Goal: Use online tool/utility: Utilize a website feature to perform a specific function

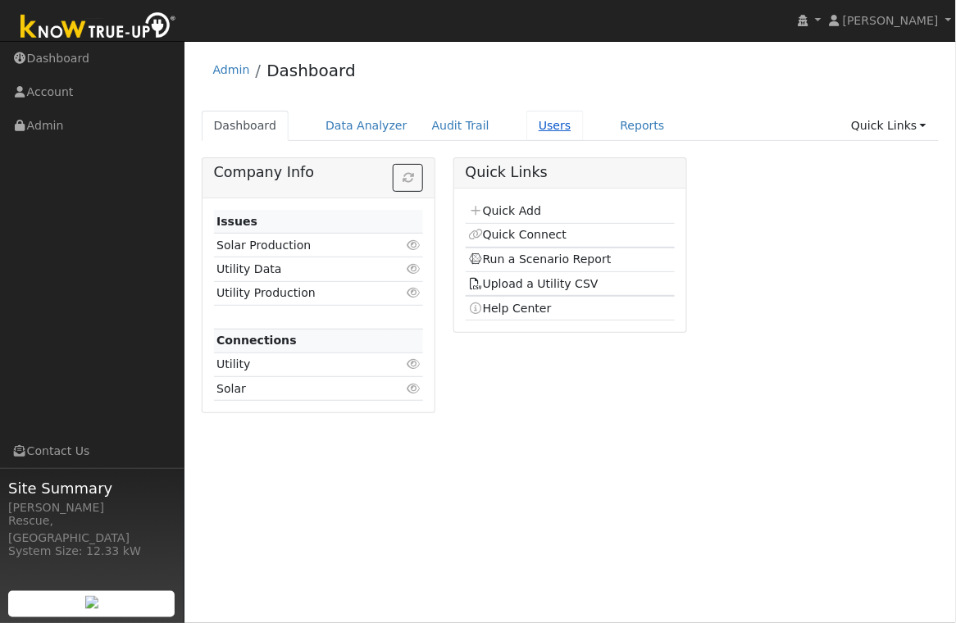
click at [541, 128] on link "Users" at bounding box center [554, 126] width 57 height 30
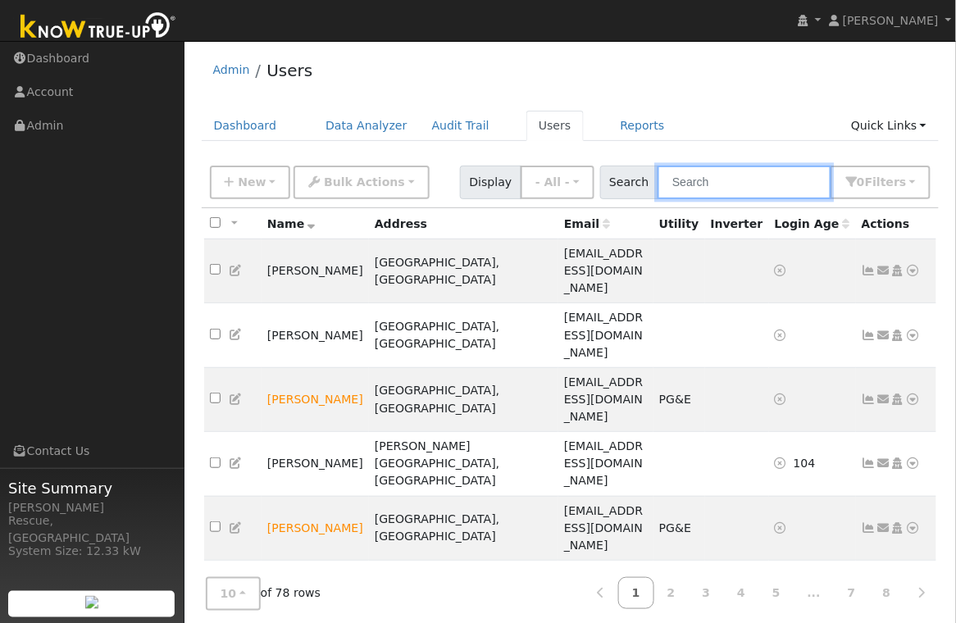
click at [732, 174] on input "text" at bounding box center [744, 183] width 174 height 34
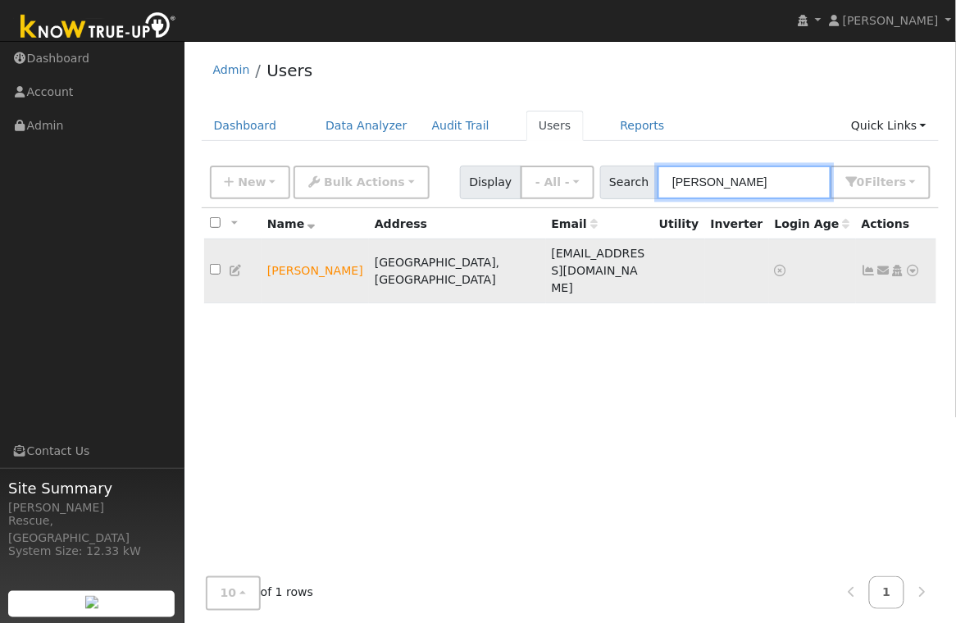
type input "[PERSON_NAME]"
click at [917, 265] on icon at bounding box center [913, 270] width 15 height 11
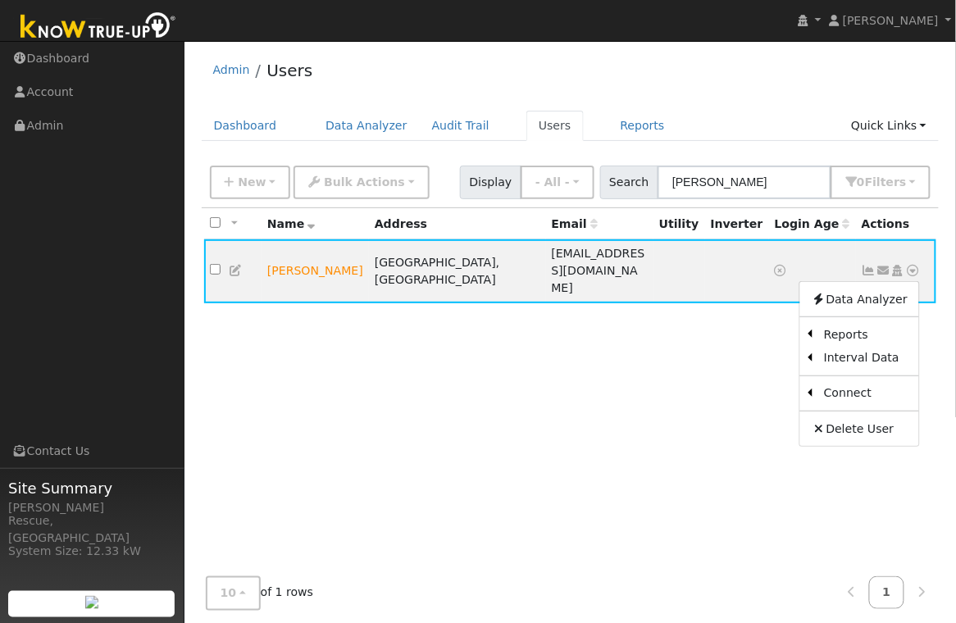
click at [0, 0] on link "Utility" at bounding box center [0, 0] width 0 height 0
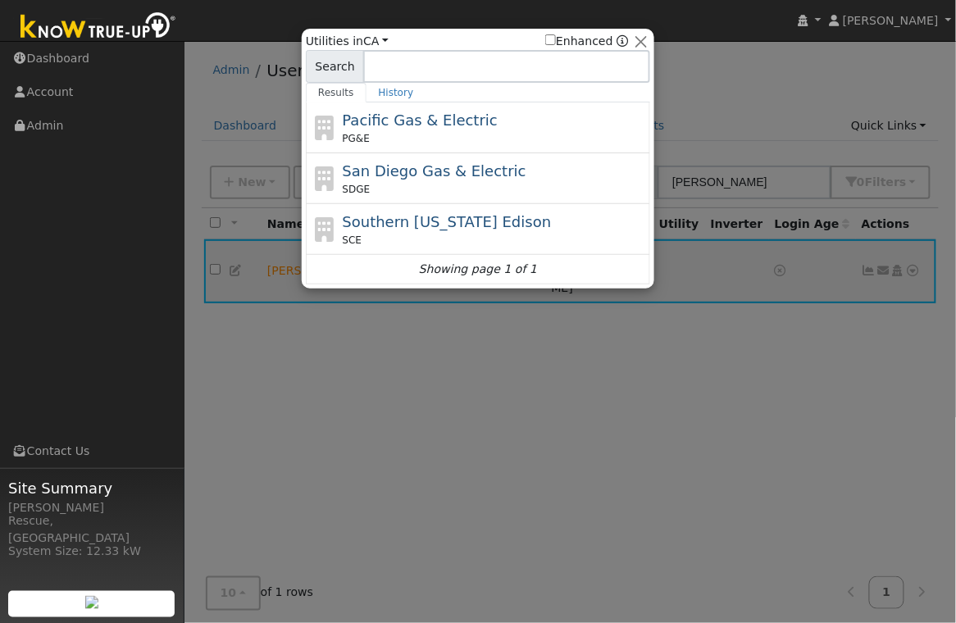
click at [415, 112] on span "Pacific Gas & Electric" at bounding box center [420, 119] width 155 height 17
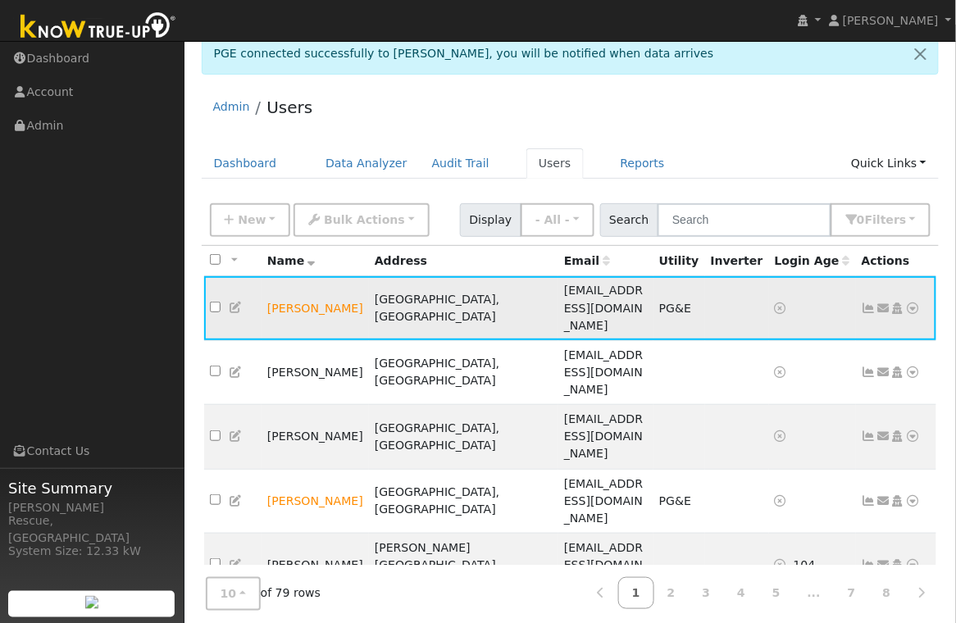
scroll to position [17, 0]
click at [915, 302] on icon at bounding box center [913, 307] width 15 height 11
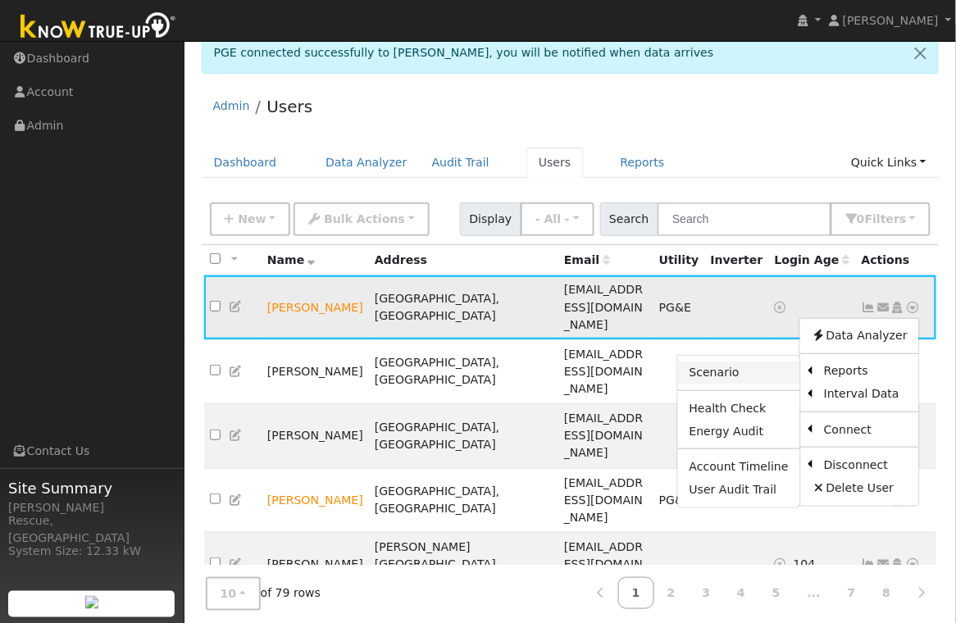
click at [734, 362] on link "Scenario" at bounding box center [739, 373] width 122 height 23
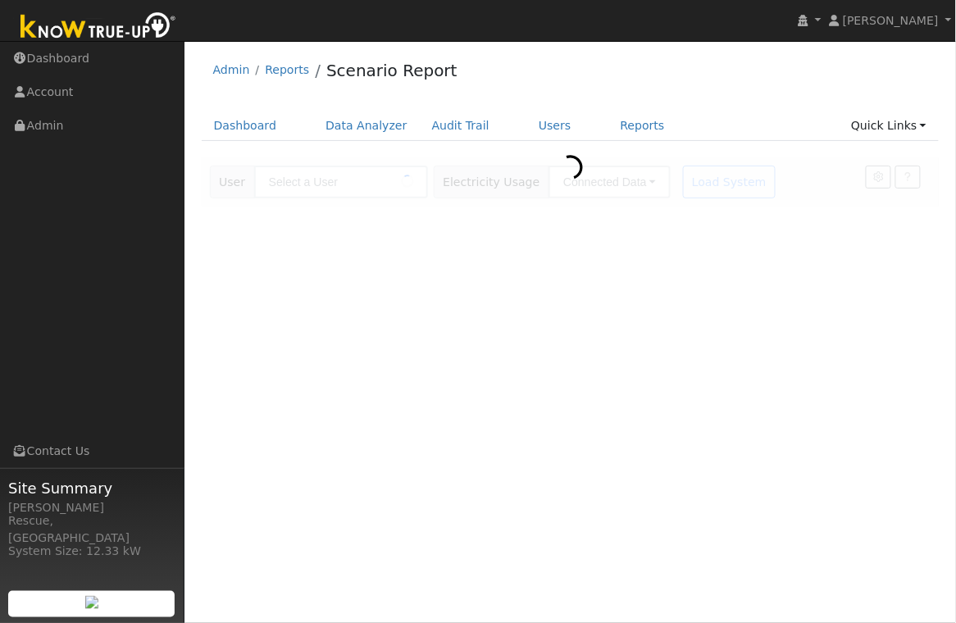
type input "[PERSON_NAME]"
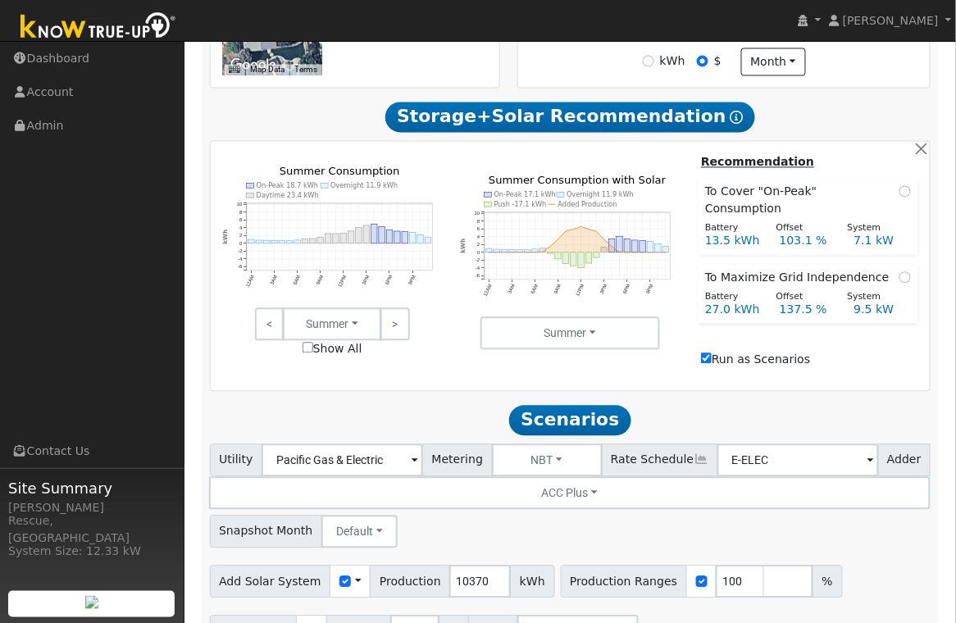
scroll to position [738, 0]
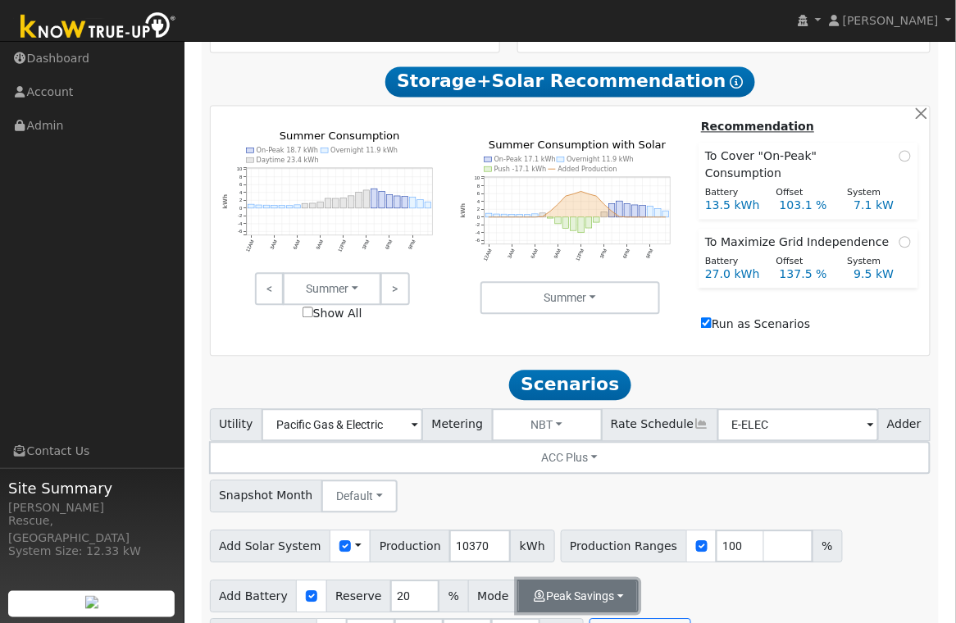
click at [576, 580] on button "Peak Savings" at bounding box center [577, 596] width 121 height 33
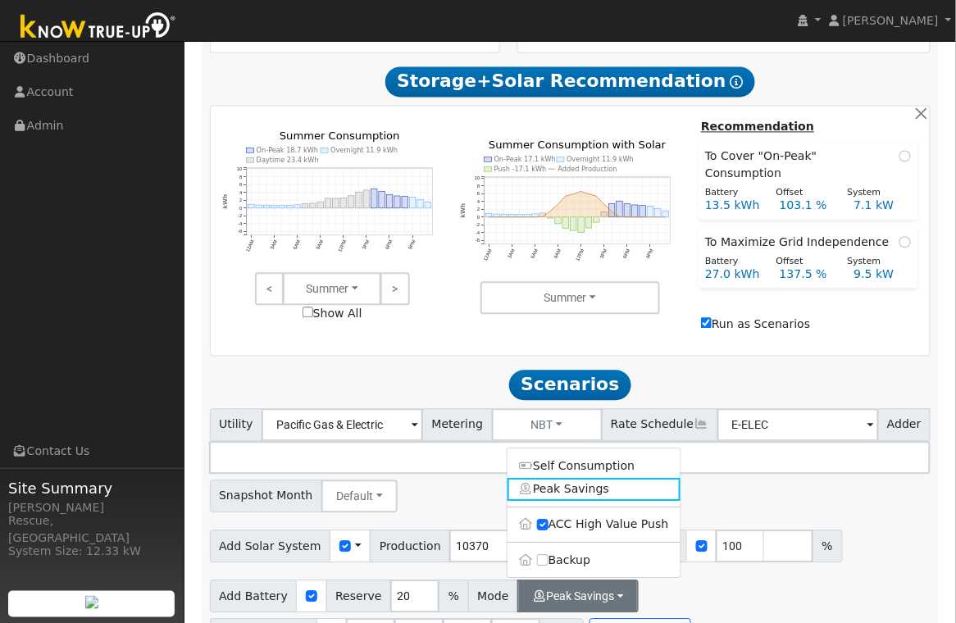
drag, startPoint x: 566, startPoint y: 520, endPoint x: 606, endPoint y: 525, distance: 39.8
click at [566, 548] on label "Backup" at bounding box center [593, 559] width 173 height 23
click at [548, 554] on input "Backup" at bounding box center [542, 559] width 11 height 11
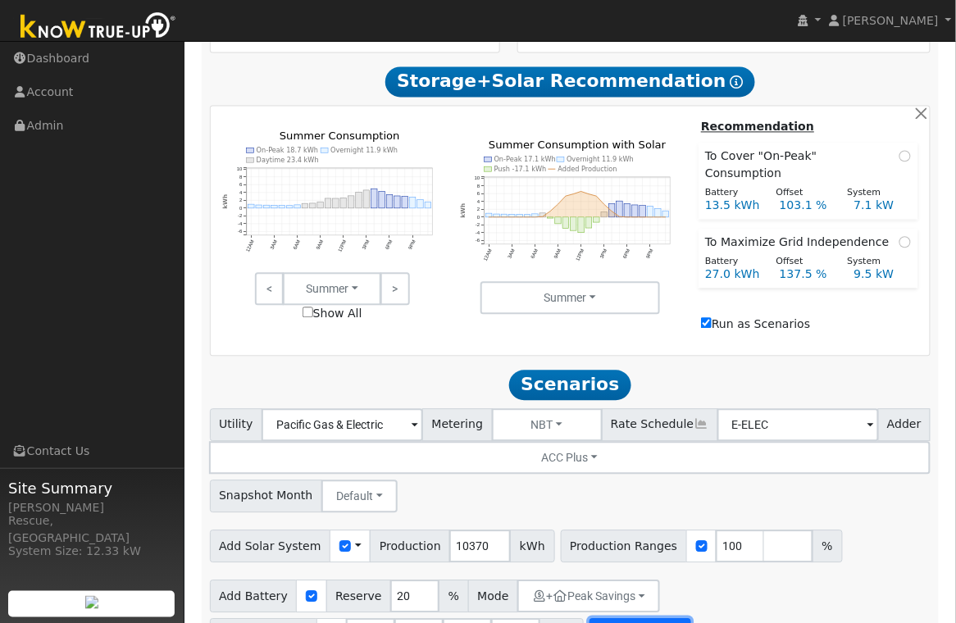
click at [607, 618] on button "Run Scenarios" at bounding box center [639, 634] width 101 height 33
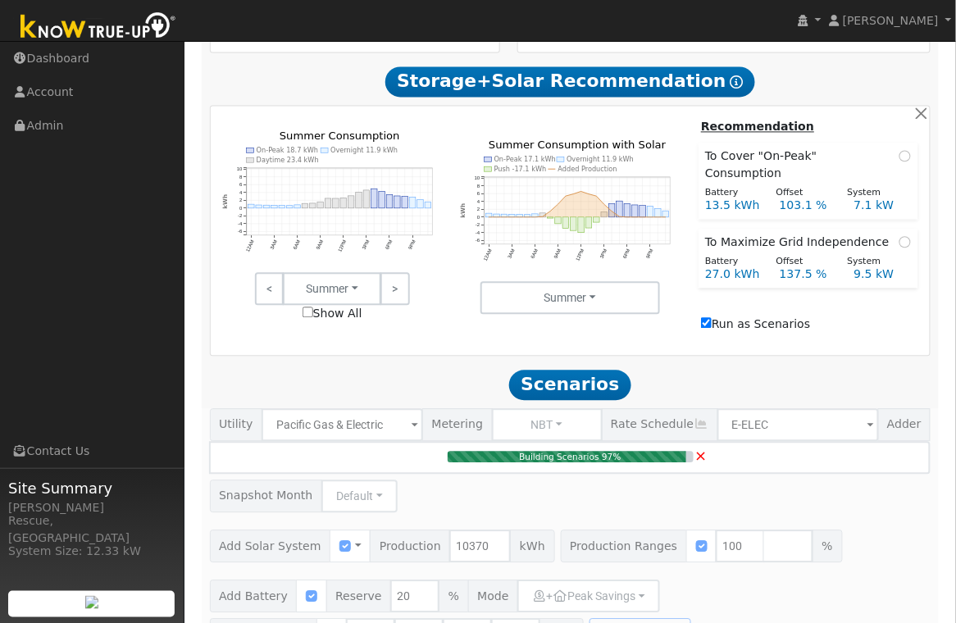
type input "7.1"
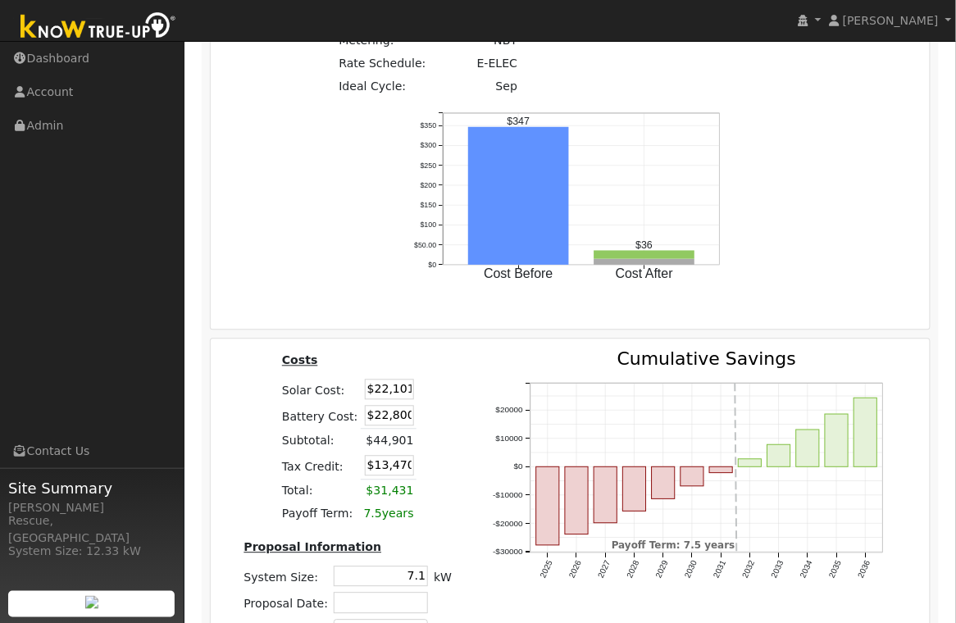
scroll to position [2118, 0]
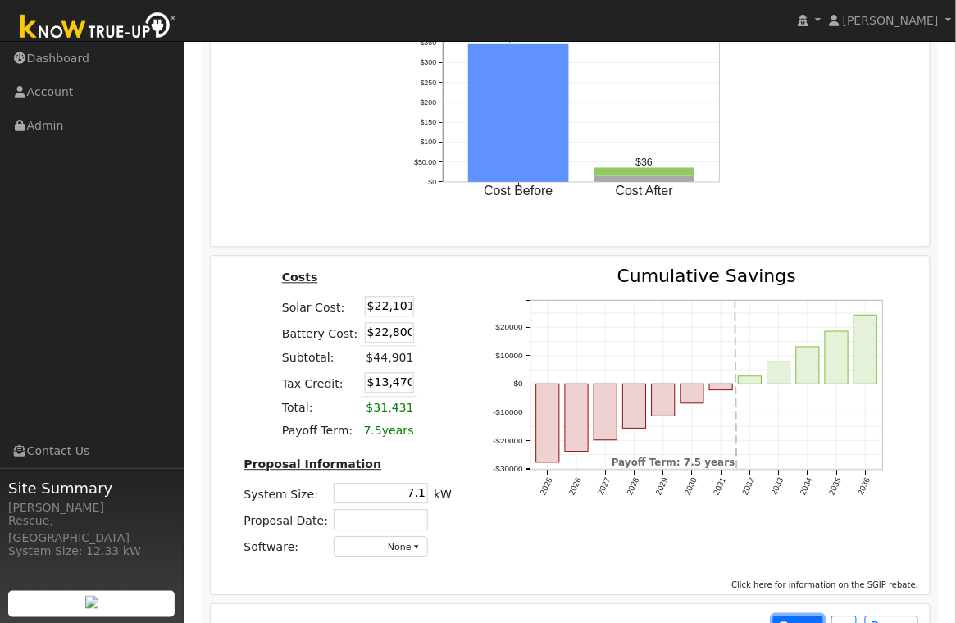
drag, startPoint x: 785, startPoint y: 585, endPoint x: 806, endPoint y: 576, distance: 23.1
click at [785, 622] on span "PDF" at bounding box center [795, 627] width 30 height 11
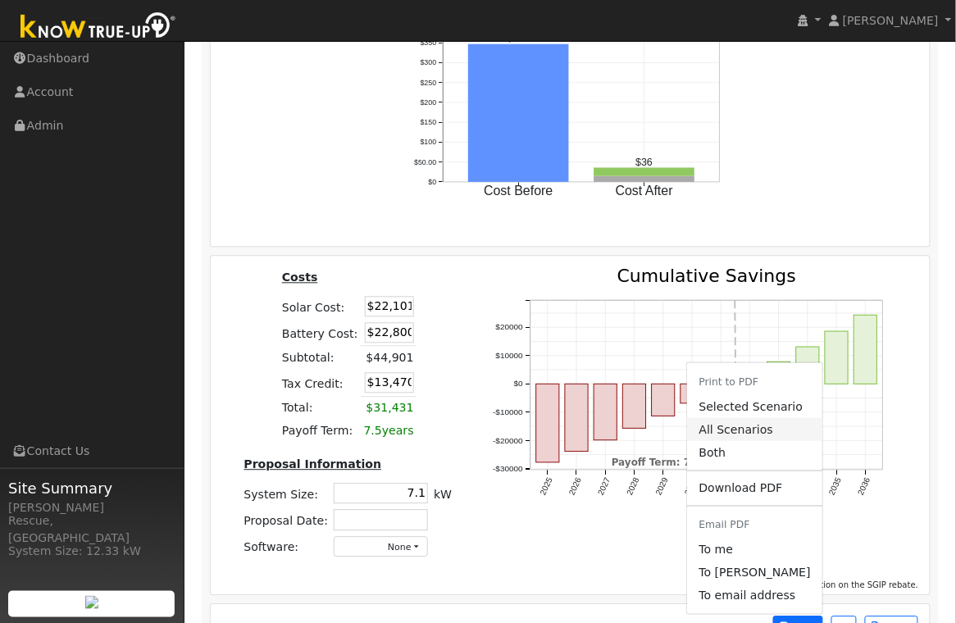
click at [745, 419] on link "All Scenarios" at bounding box center [755, 430] width 134 height 23
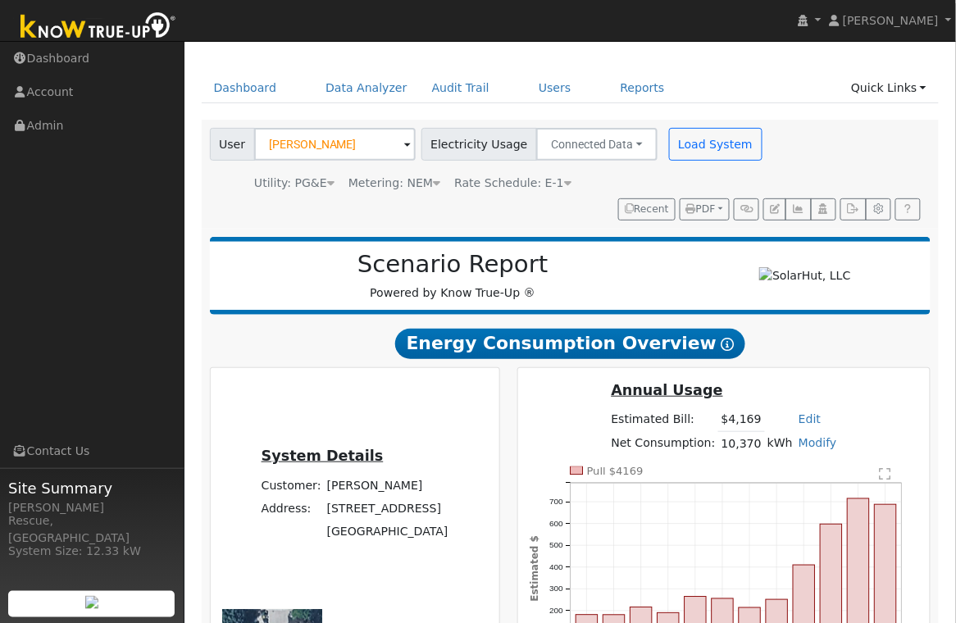
scroll to position [0, 0]
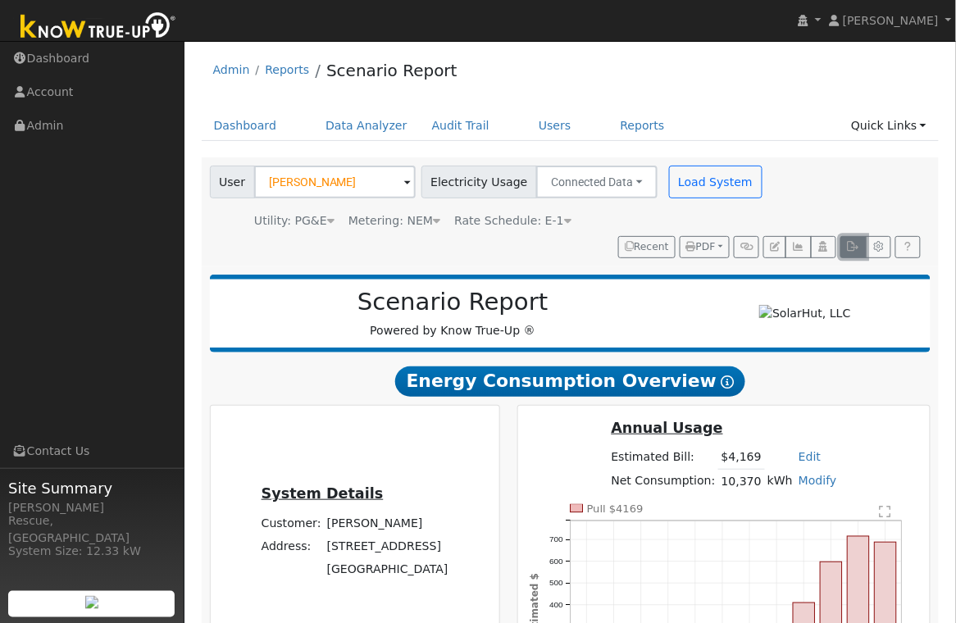
click at [862, 255] on button "button" at bounding box center [852, 247] width 25 height 23
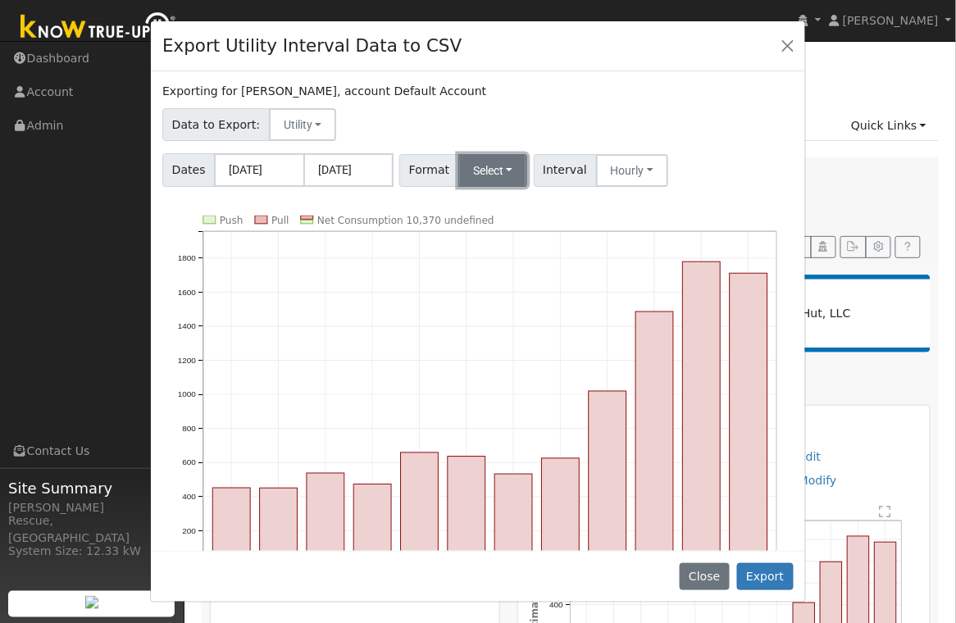
click at [505, 182] on button "Select" at bounding box center [493, 170] width 70 height 33
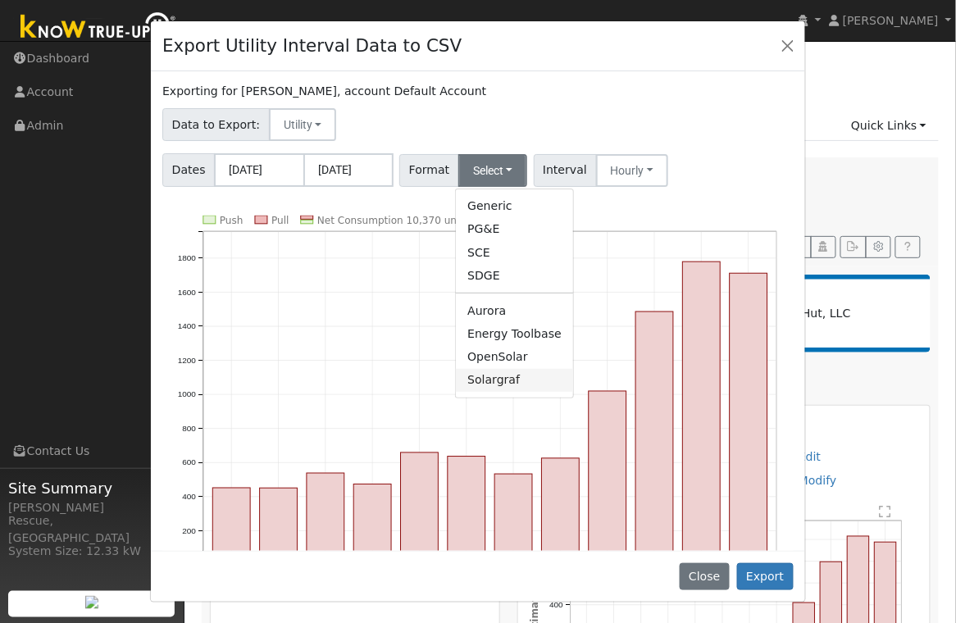
click at [507, 383] on link "Solargraf" at bounding box center [514, 380] width 117 height 23
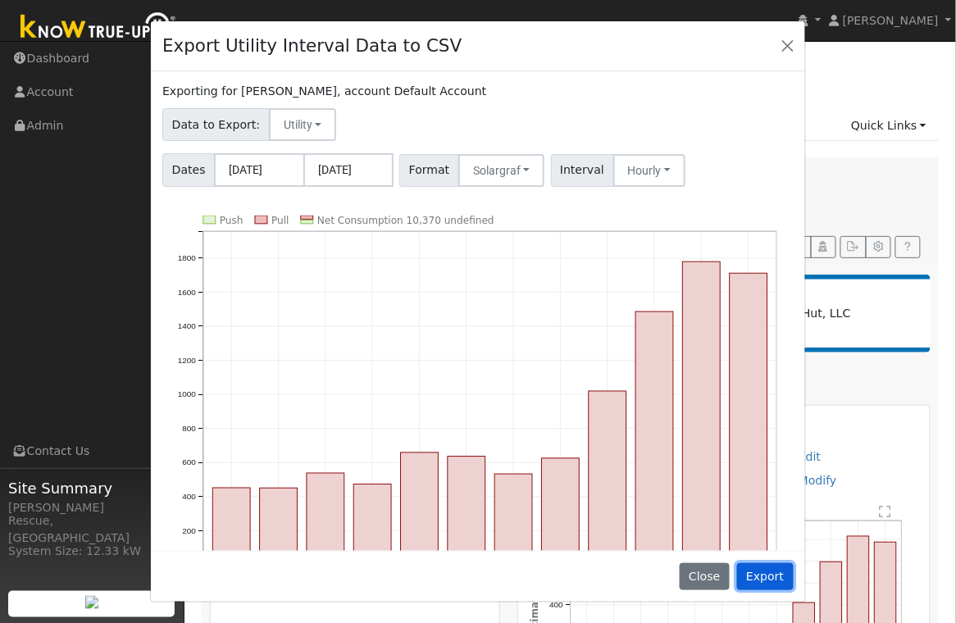
drag, startPoint x: 773, startPoint y: 582, endPoint x: 785, endPoint y: 583, distance: 12.3
click at [773, 582] on button "Export" at bounding box center [765, 577] width 57 height 28
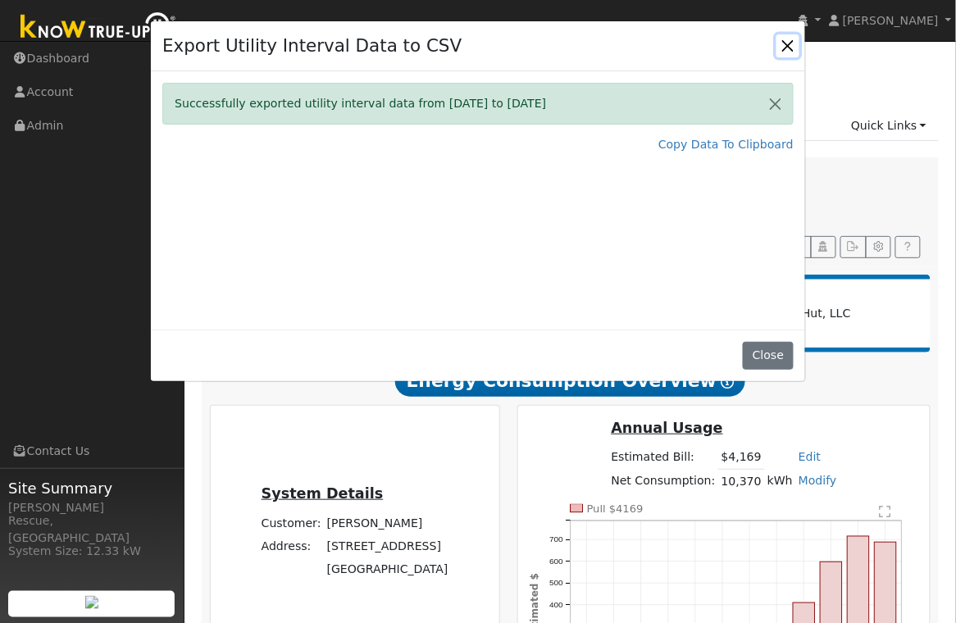
click at [789, 45] on button "Close" at bounding box center [787, 45] width 23 height 23
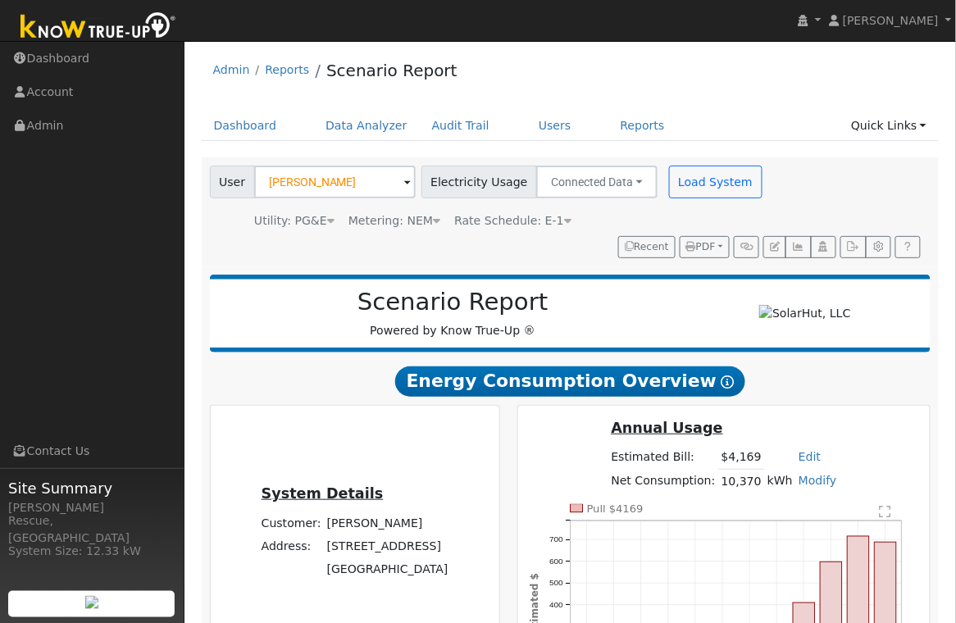
click at [474, 214] on span "Rate Schedule: E-1" at bounding box center [512, 220] width 117 height 13
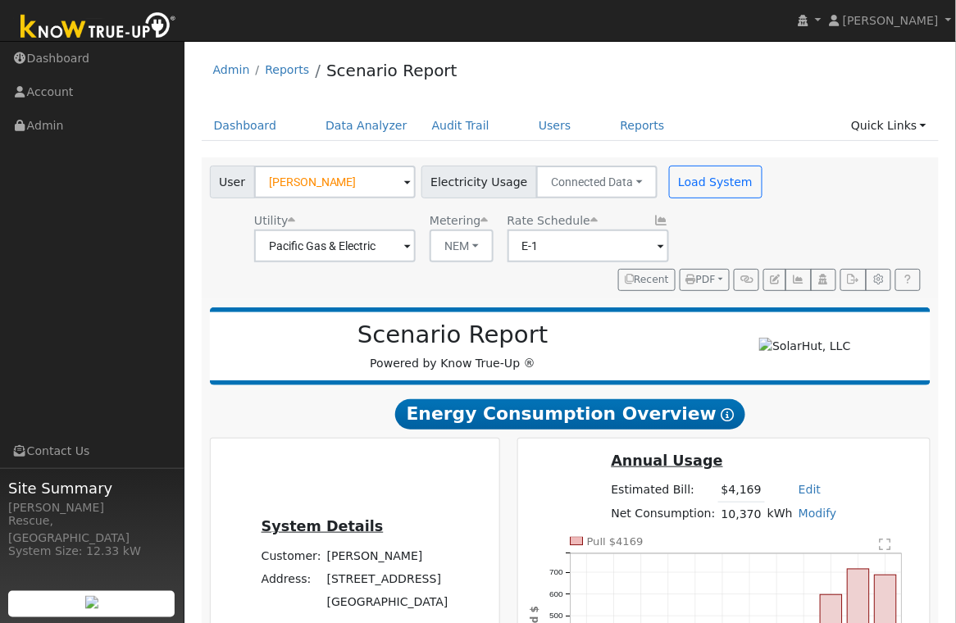
click at [474, 214] on div "Metering" at bounding box center [462, 220] width 64 height 17
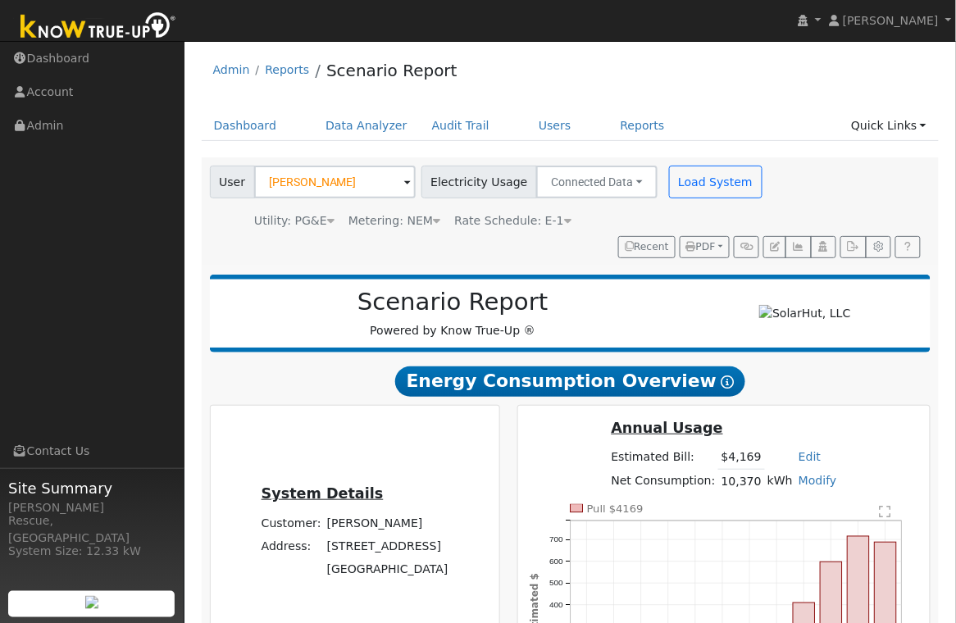
click at [494, 212] on div "Rate Schedule: E-1" at bounding box center [512, 220] width 117 height 17
click at [524, 221] on span "Rate Schedule: E-1" at bounding box center [512, 220] width 117 height 13
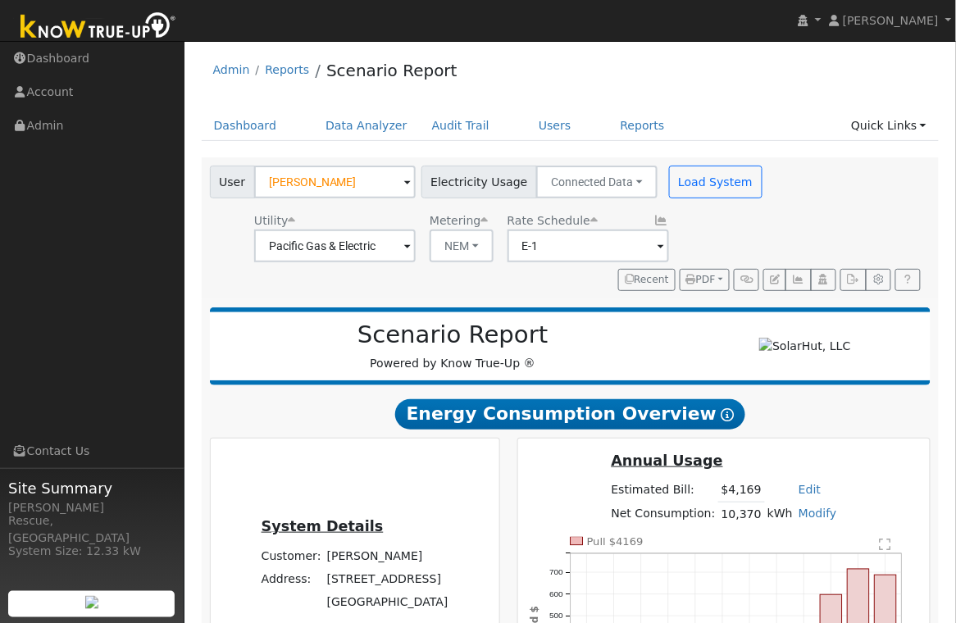
click at [654, 223] on icon at bounding box center [661, 220] width 15 height 11
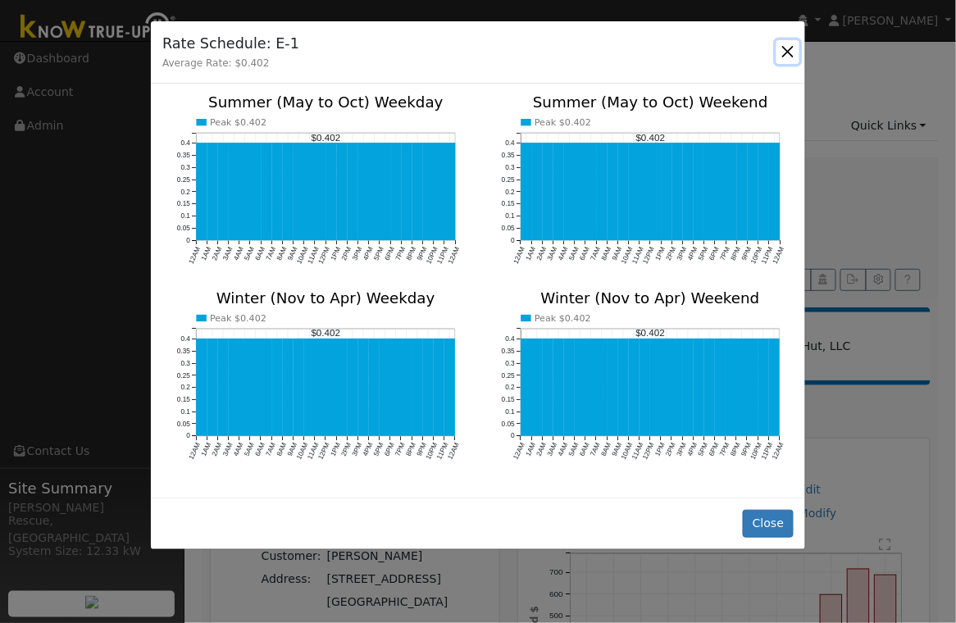
click at [785, 48] on button "button" at bounding box center [787, 51] width 23 height 23
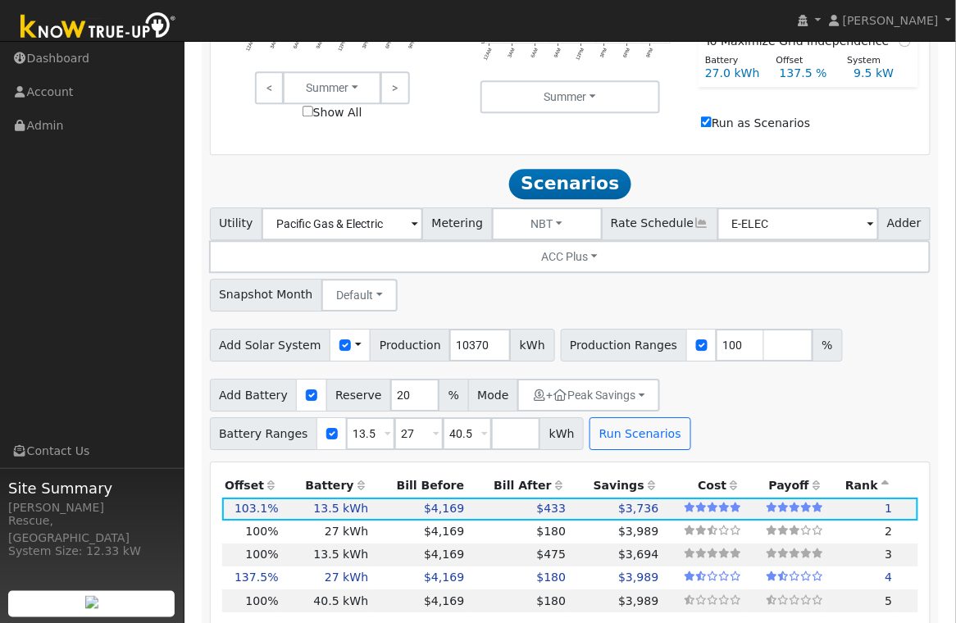
scroll to position [973, 0]
